Goal: Task Accomplishment & Management: Complete application form

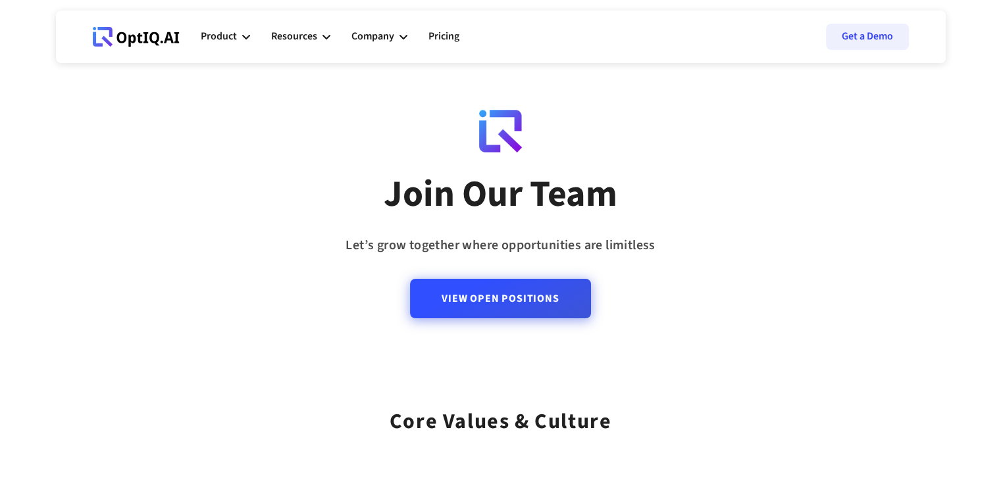
click at [507, 295] on link "View Open Positions" at bounding box center [500, 298] width 180 height 39
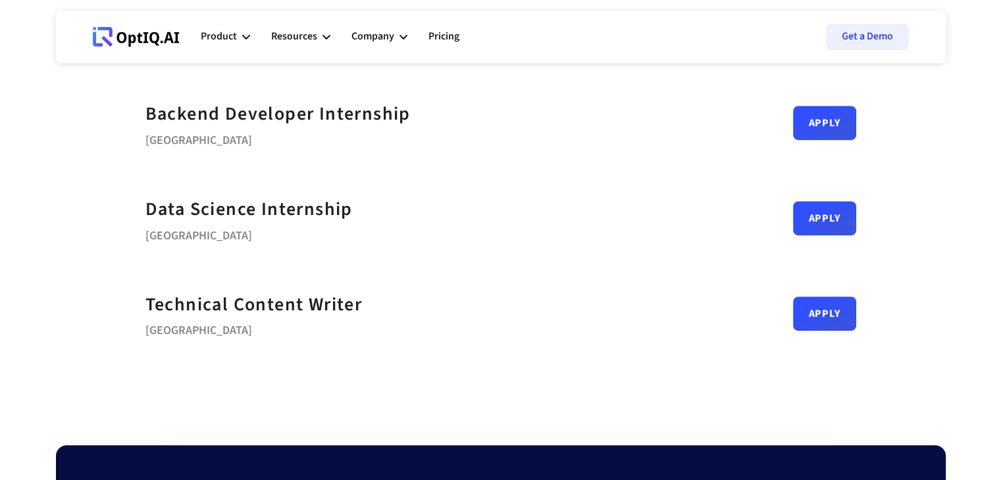
scroll to position [587, 0]
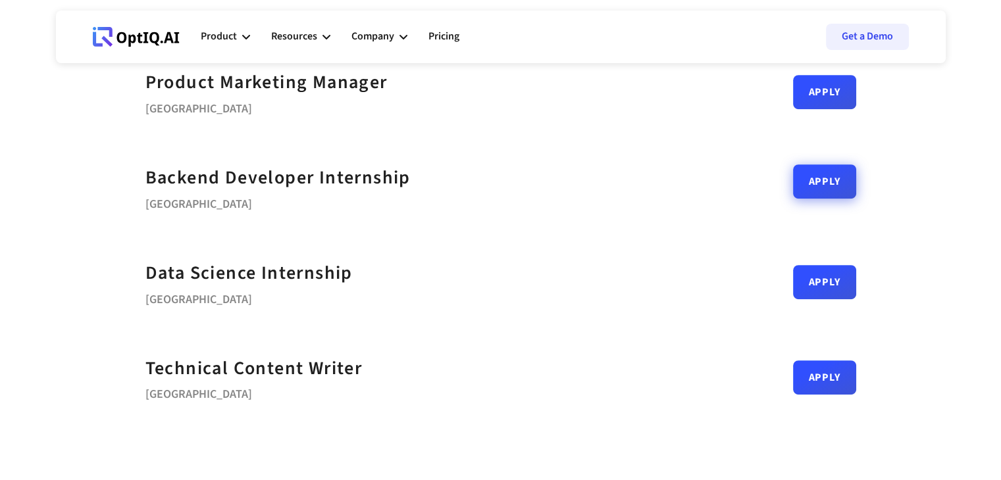
click at [828, 195] on link "Apply" at bounding box center [824, 182] width 63 height 34
click at [819, 278] on link "Apply" at bounding box center [824, 277] width 63 height 34
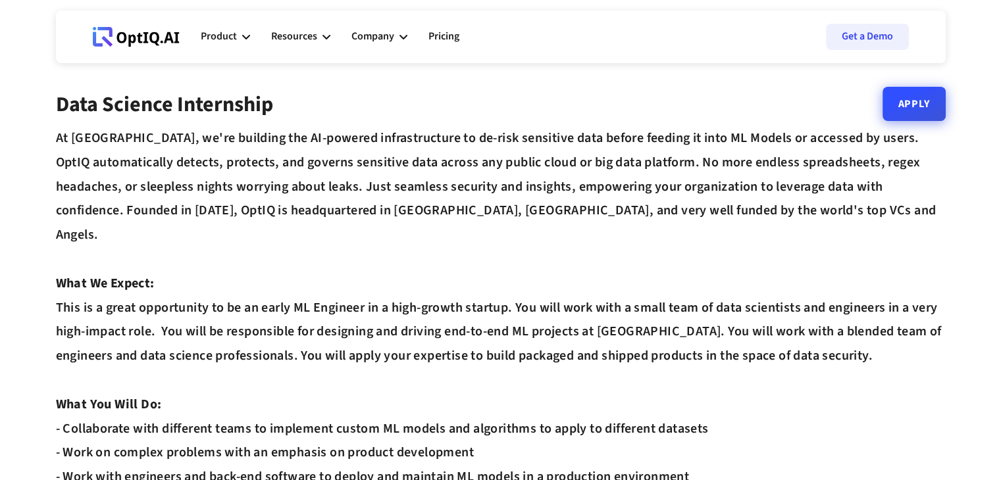
click at [903, 115] on link "Apply" at bounding box center [913, 104] width 63 height 34
